Goal: Task Accomplishment & Management: Manage account settings

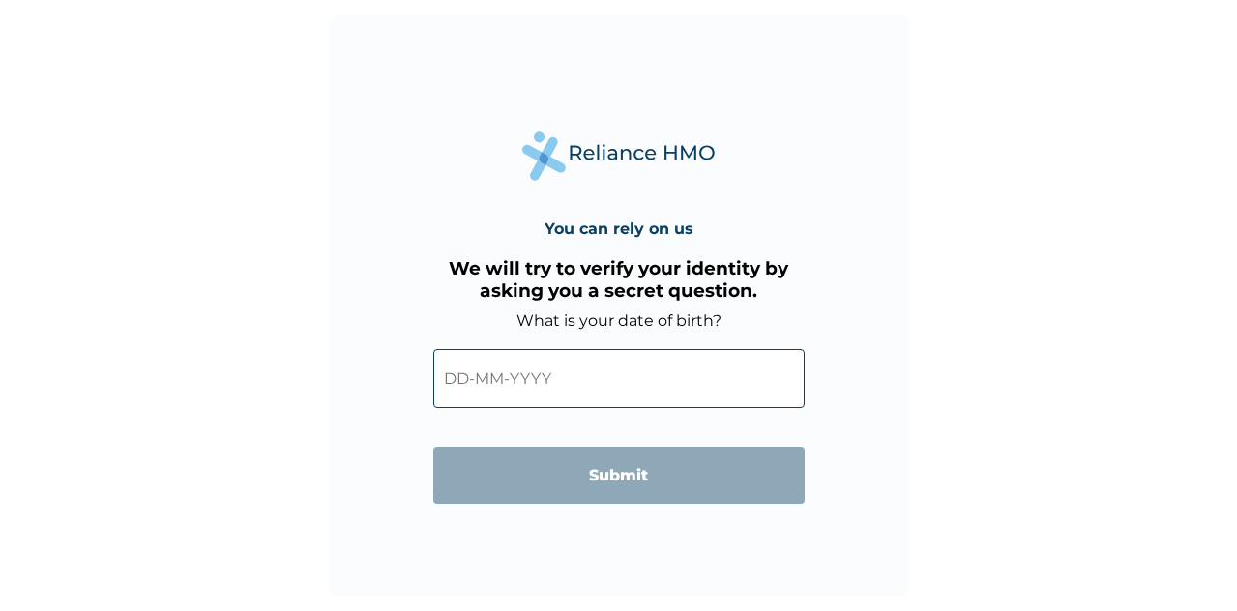
click at [594, 385] on input "text" at bounding box center [619, 378] width 372 height 59
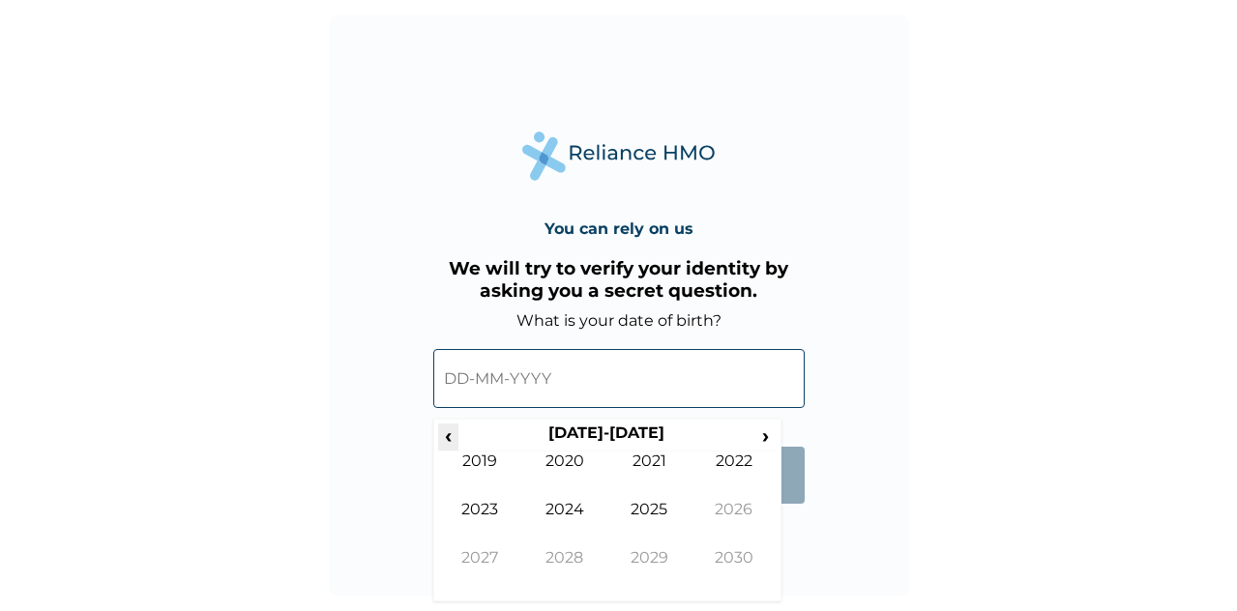
click at [452, 444] on span "‹" at bounding box center [448, 436] width 20 height 24
click at [458, 438] on tr "‹ 2010-2019 ›" at bounding box center [607, 437] width 339 height 27
click at [451, 436] on span "‹" at bounding box center [448, 436] width 20 height 24
click at [723, 476] on td "2002" at bounding box center [734, 476] width 85 height 48
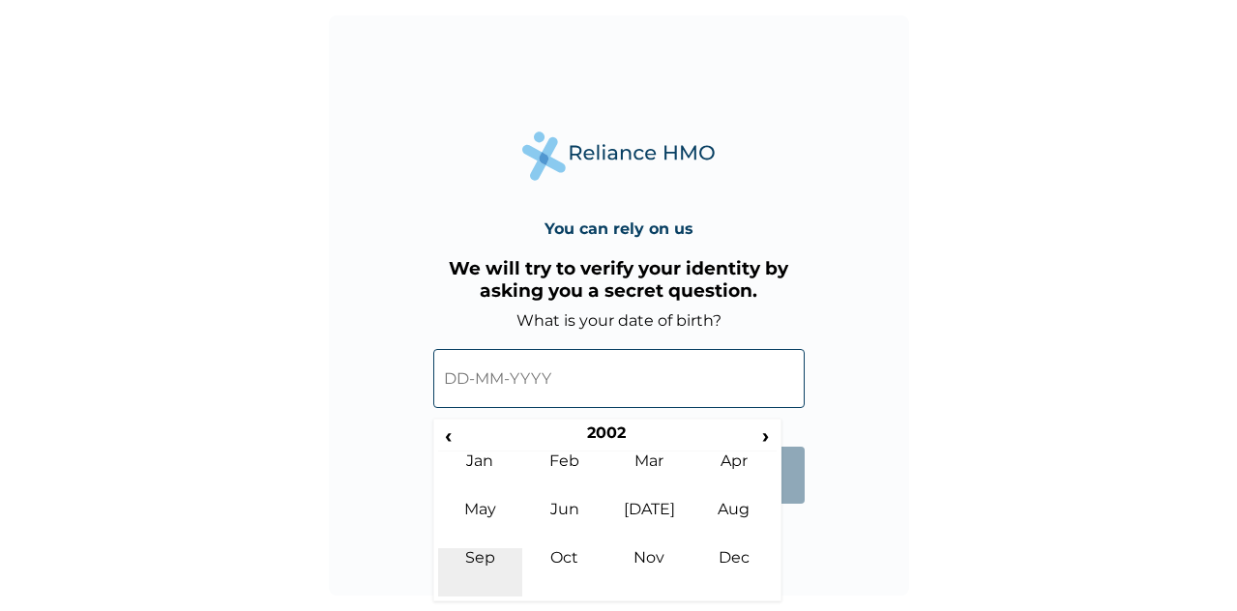
click at [483, 561] on td "Sep" at bounding box center [480, 573] width 85 height 48
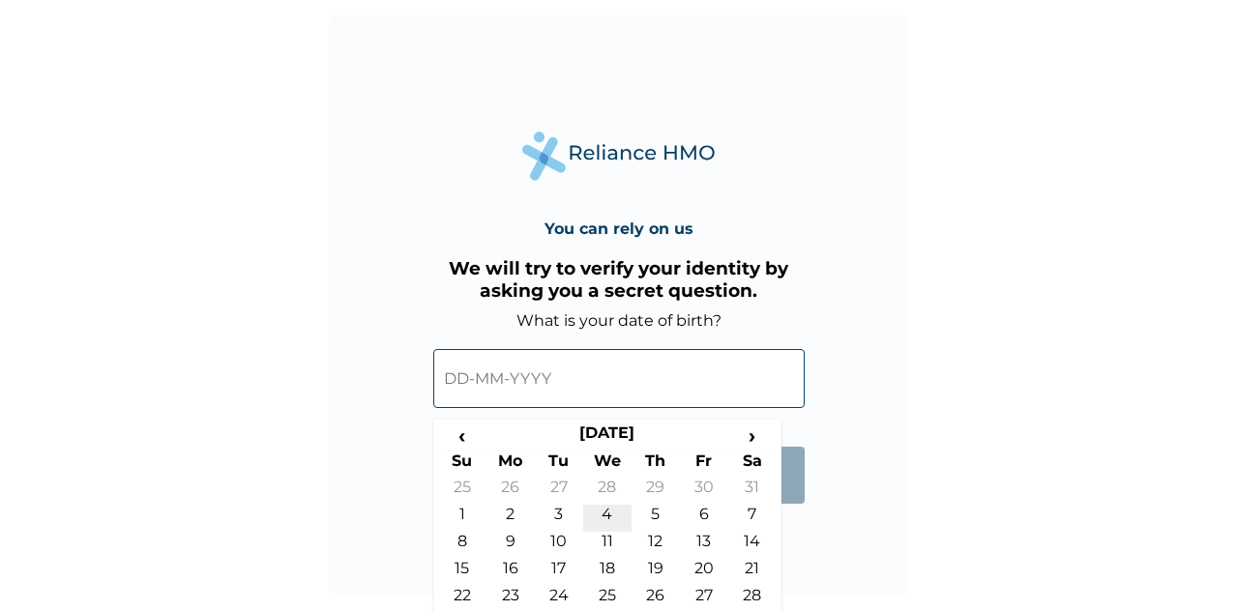
click at [602, 522] on td "4" at bounding box center [607, 518] width 48 height 27
type input "04-09-2002"
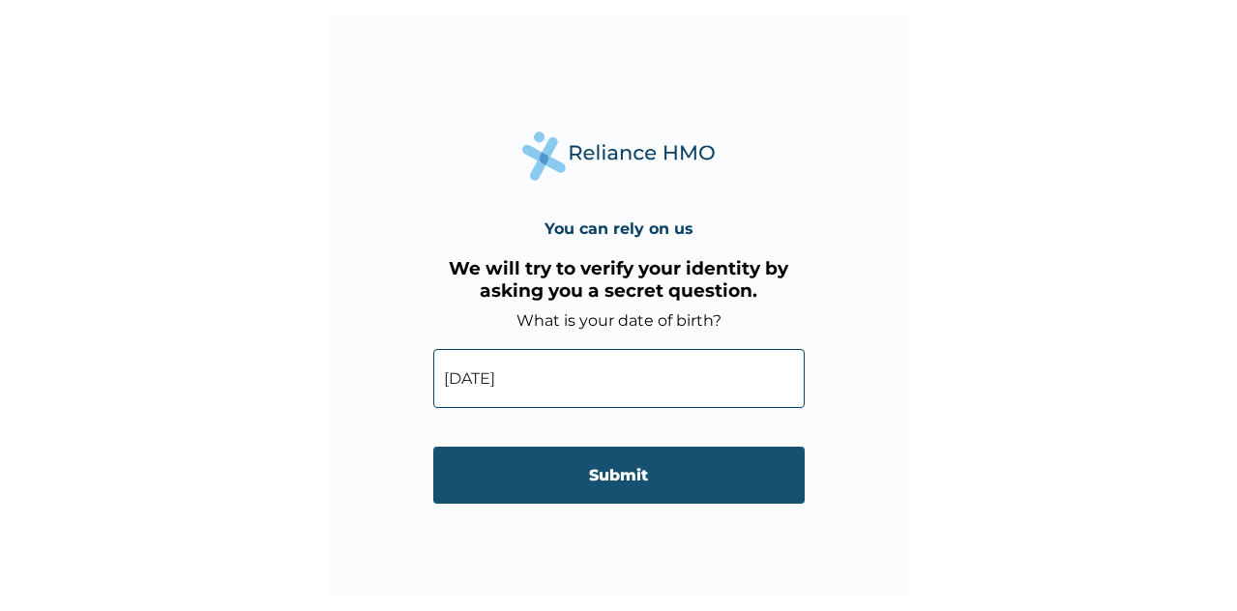
click at [610, 489] on input "Submit" at bounding box center [619, 475] width 372 height 57
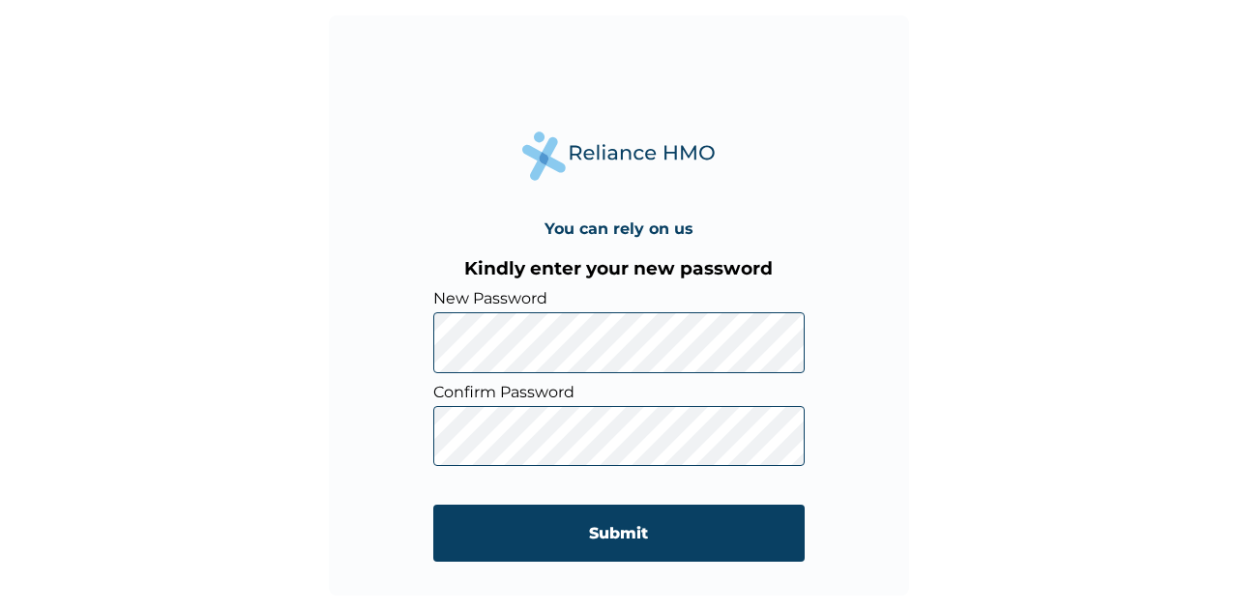
click at [413, 342] on div "You can rely on us Kindly enter your new password New Password Confirm Password…" at bounding box center [619, 305] width 580 height 580
click at [412, 349] on div "You can rely on us Kindly enter your new password New Password Confirm Password…" at bounding box center [619, 305] width 580 height 580
click at [544, 538] on input "Submit" at bounding box center [619, 533] width 372 height 57
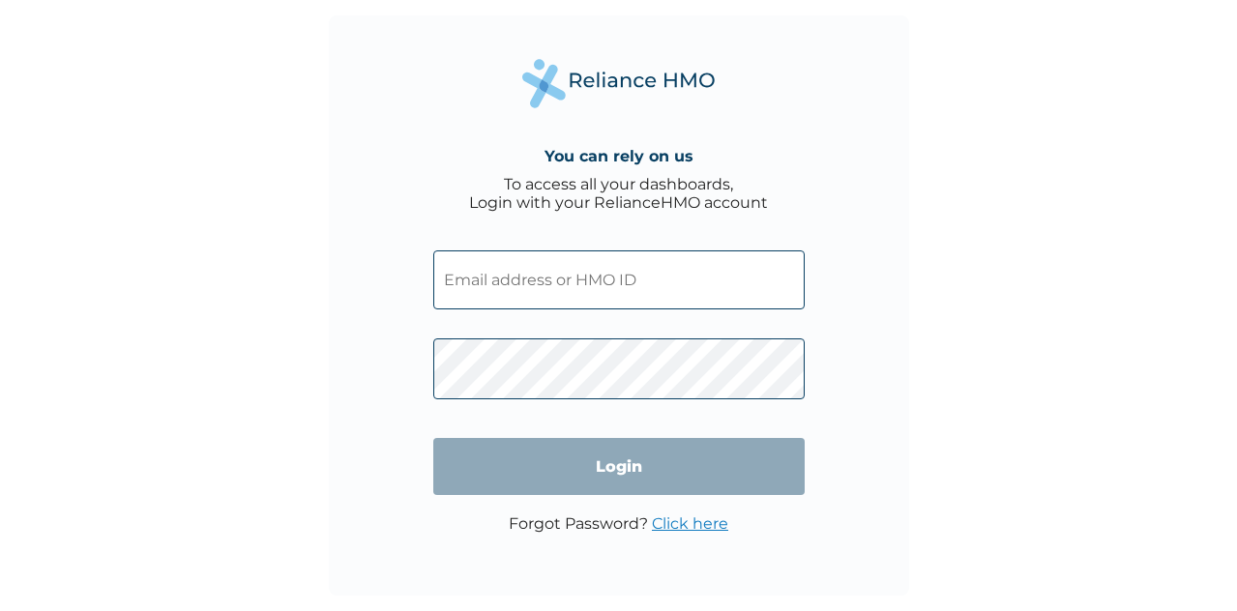
type input "OPN/10046/A"
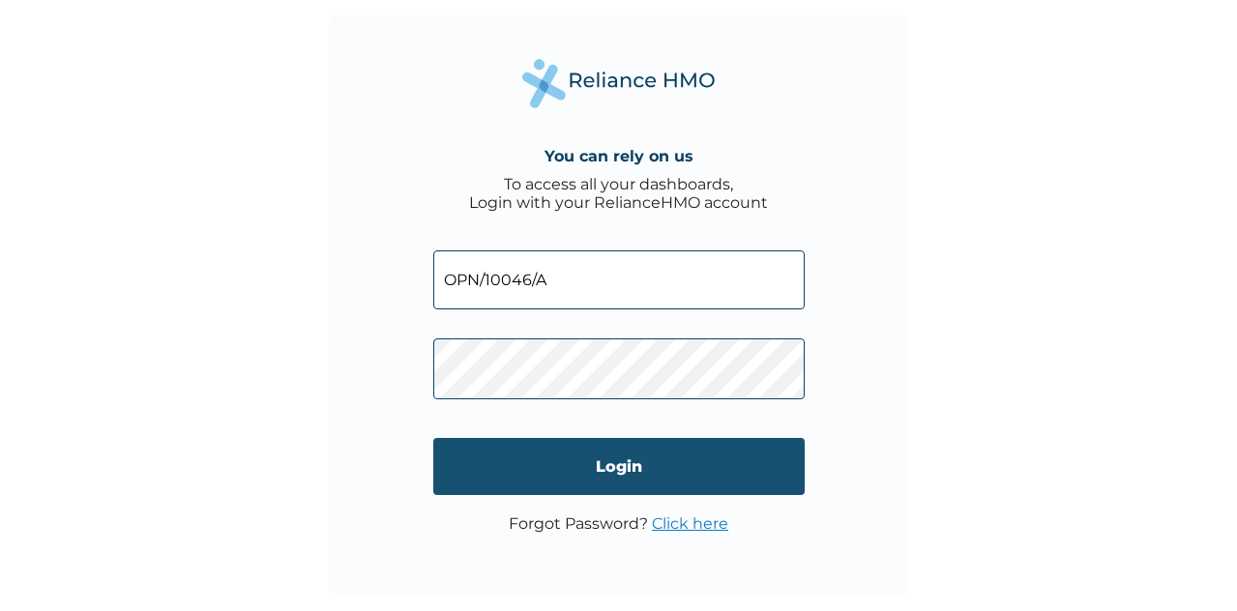
click at [624, 460] on input "Login" at bounding box center [619, 466] width 372 height 57
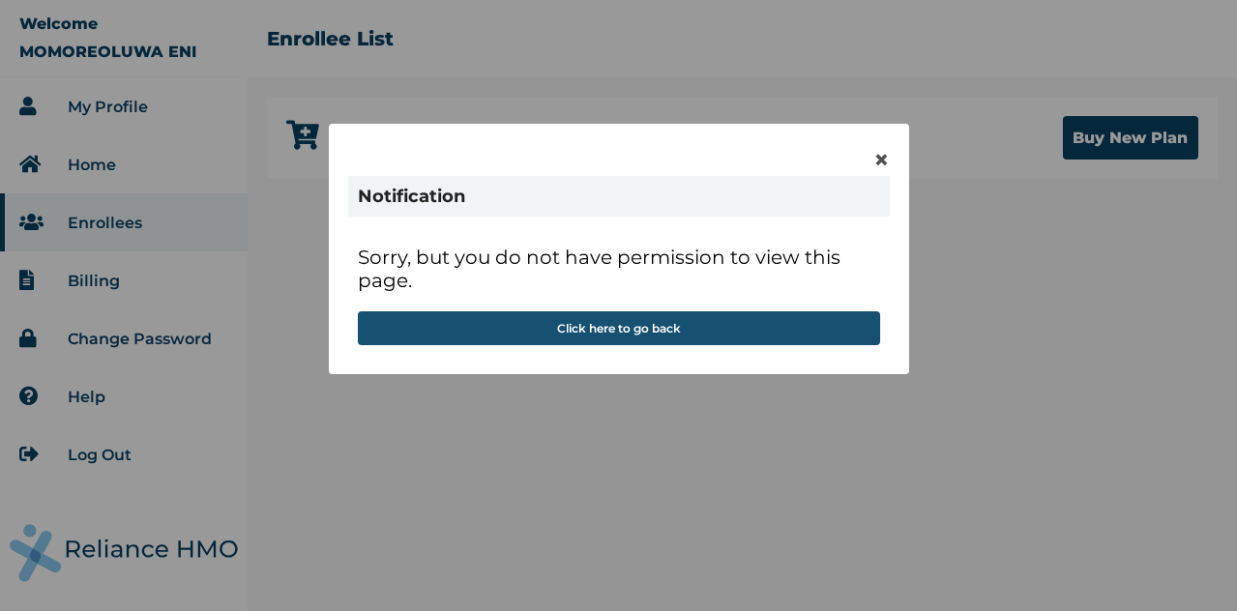
click at [714, 327] on button "Click here to go back" at bounding box center [619, 329] width 522 height 34
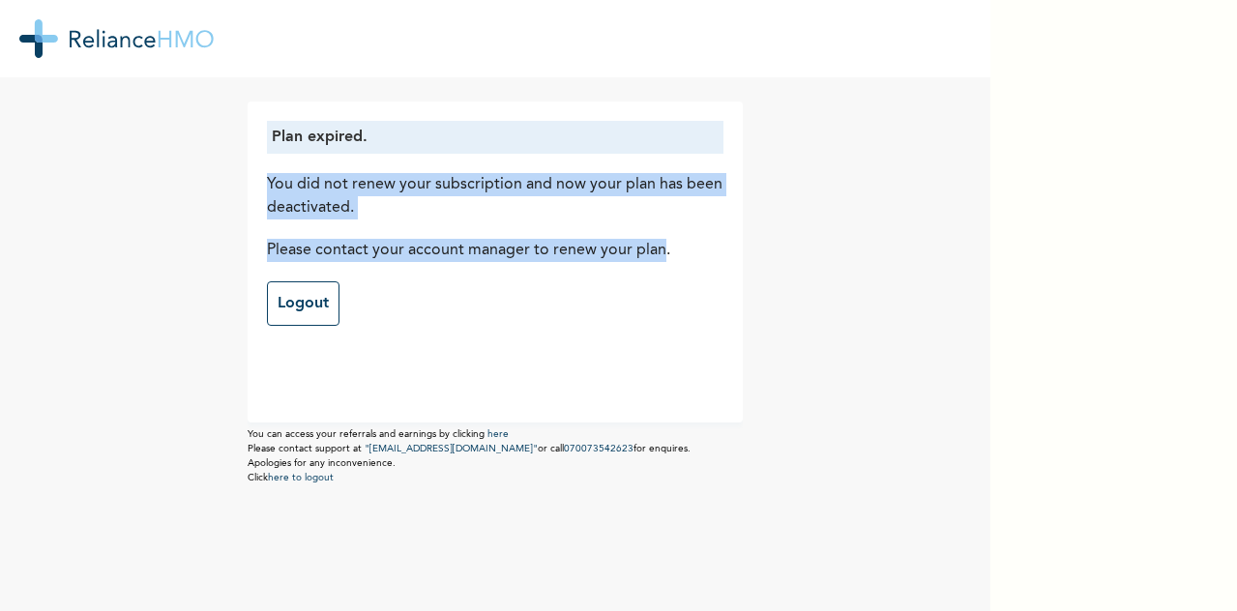
drag, startPoint x: 266, startPoint y: 182, endPoint x: 662, endPoint y: 251, distance: 401.6
click at [663, 256] on div "Plan expired. You did not renew your subscription and now your plan has been de…" at bounding box center [495, 262] width 495 height 321
copy div "You did not renew your subscription and now your plan has been deactivated. Ple…"
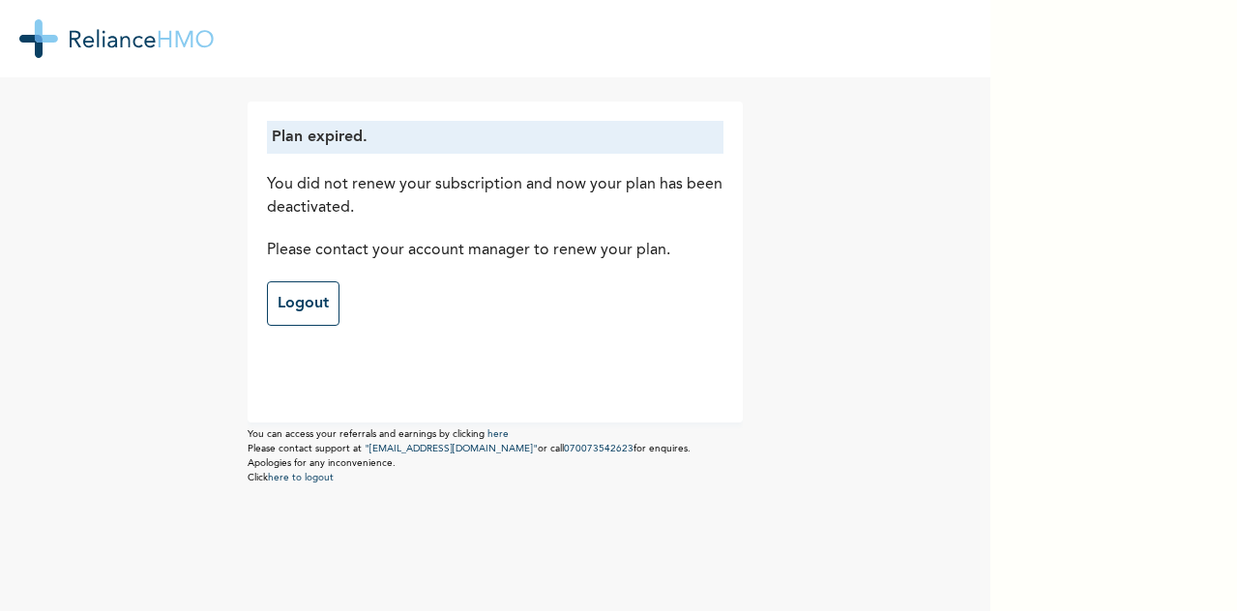
click at [272, 134] on p "Plan expired." at bounding box center [495, 137] width 447 height 23
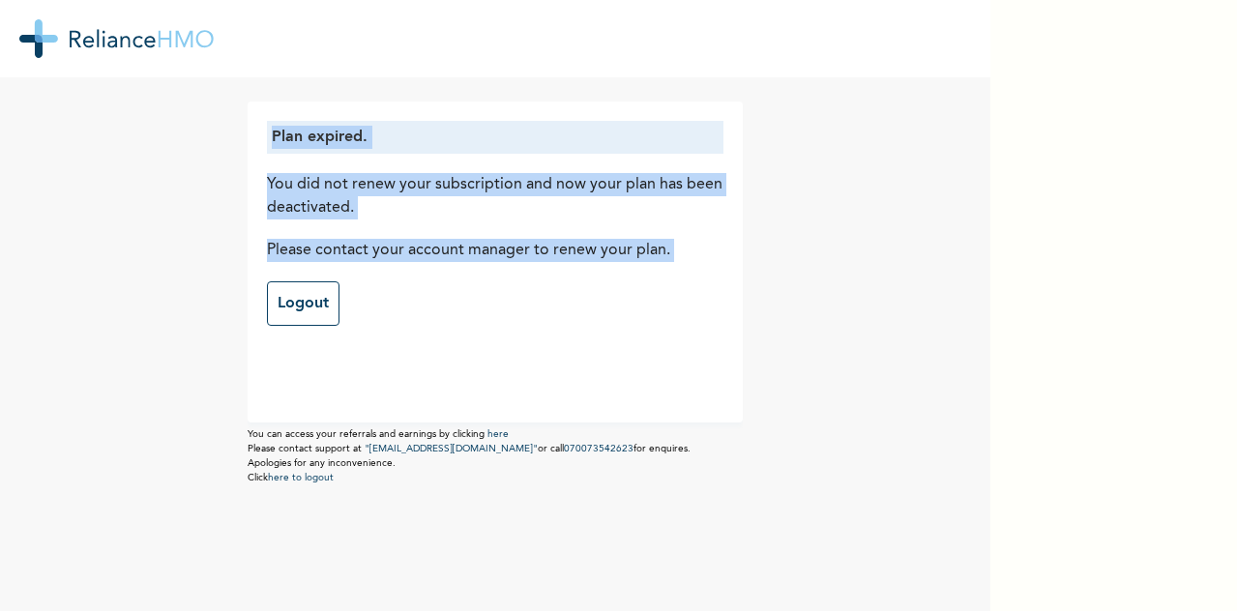
drag, startPoint x: 266, startPoint y: 113, endPoint x: 688, endPoint y: 258, distance: 446.1
click at [686, 265] on div "Plan expired. You did not renew your subscription and now your plan has been de…" at bounding box center [495, 262] width 495 height 321
copy div "Plan expired. You did not renew your subscription and now your plan has been de…"
click at [294, 320] on link "Logout" at bounding box center [303, 304] width 73 height 45
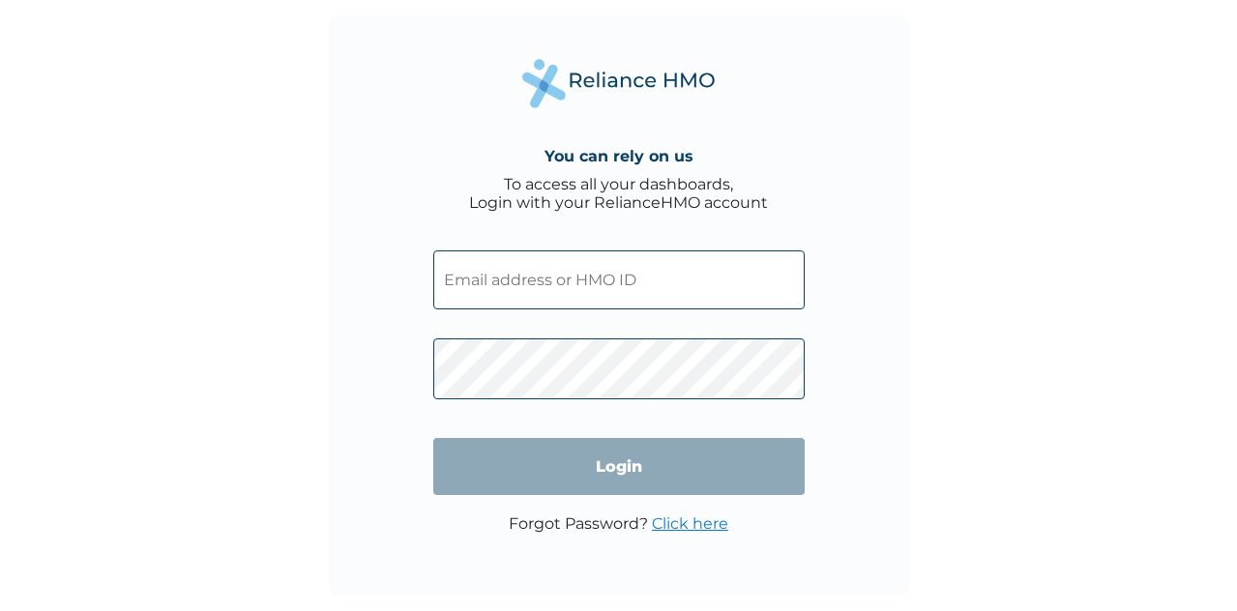
type input "OPN/10046/A"
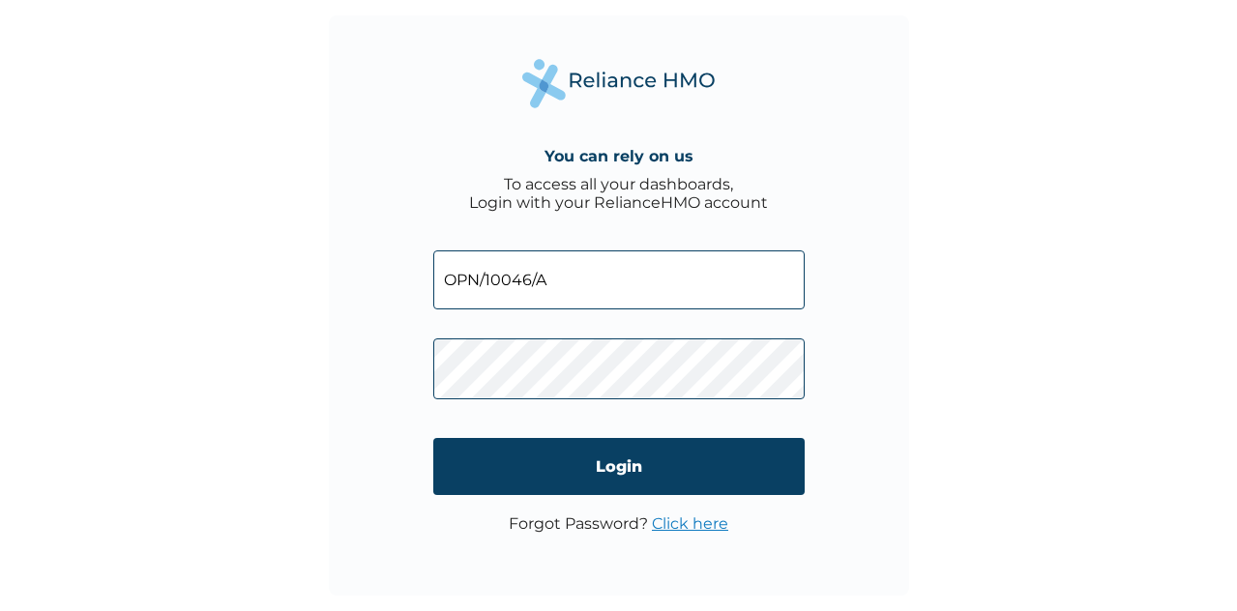
click at [392, 374] on div "You can rely on us To access all your dashboards, Login with your RelianceHMO a…" at bounding box center [619, 305] width 580 height 580
